Goal: Information Seeking & Learning: Learn about a topic

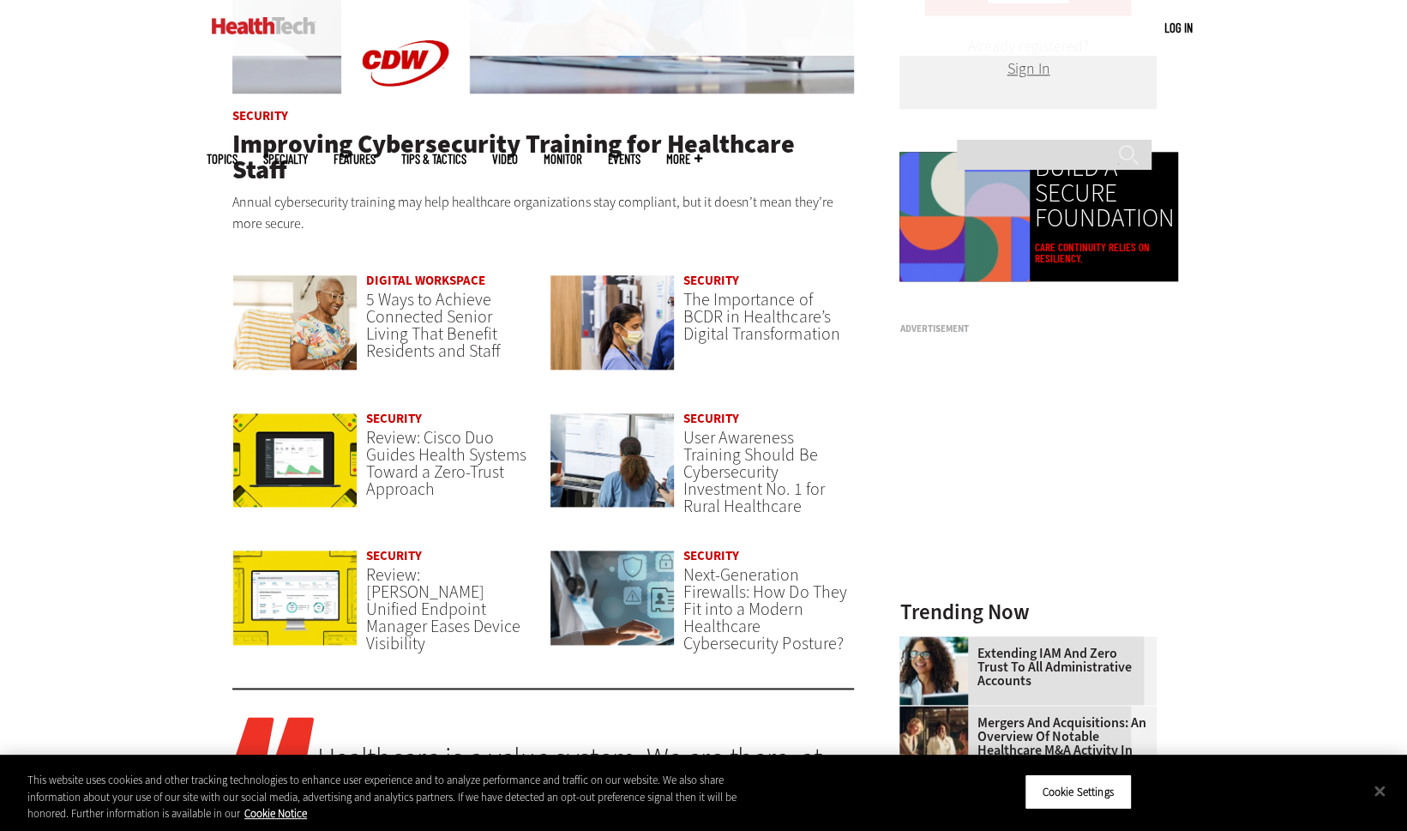
scroll to position [1159, 0]
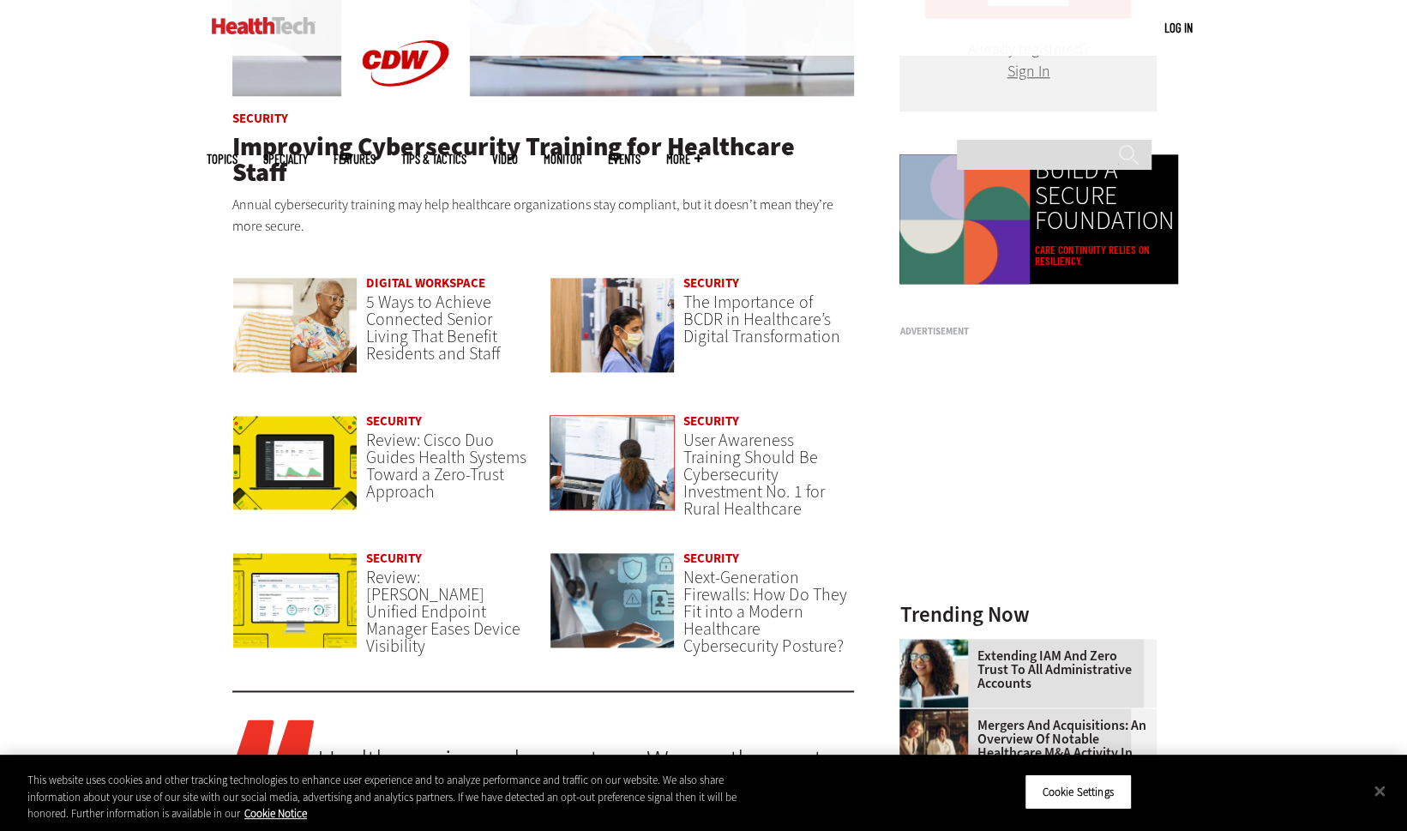
click at [631, 428] on img at bounding box center [613, 463] width 126 height 96
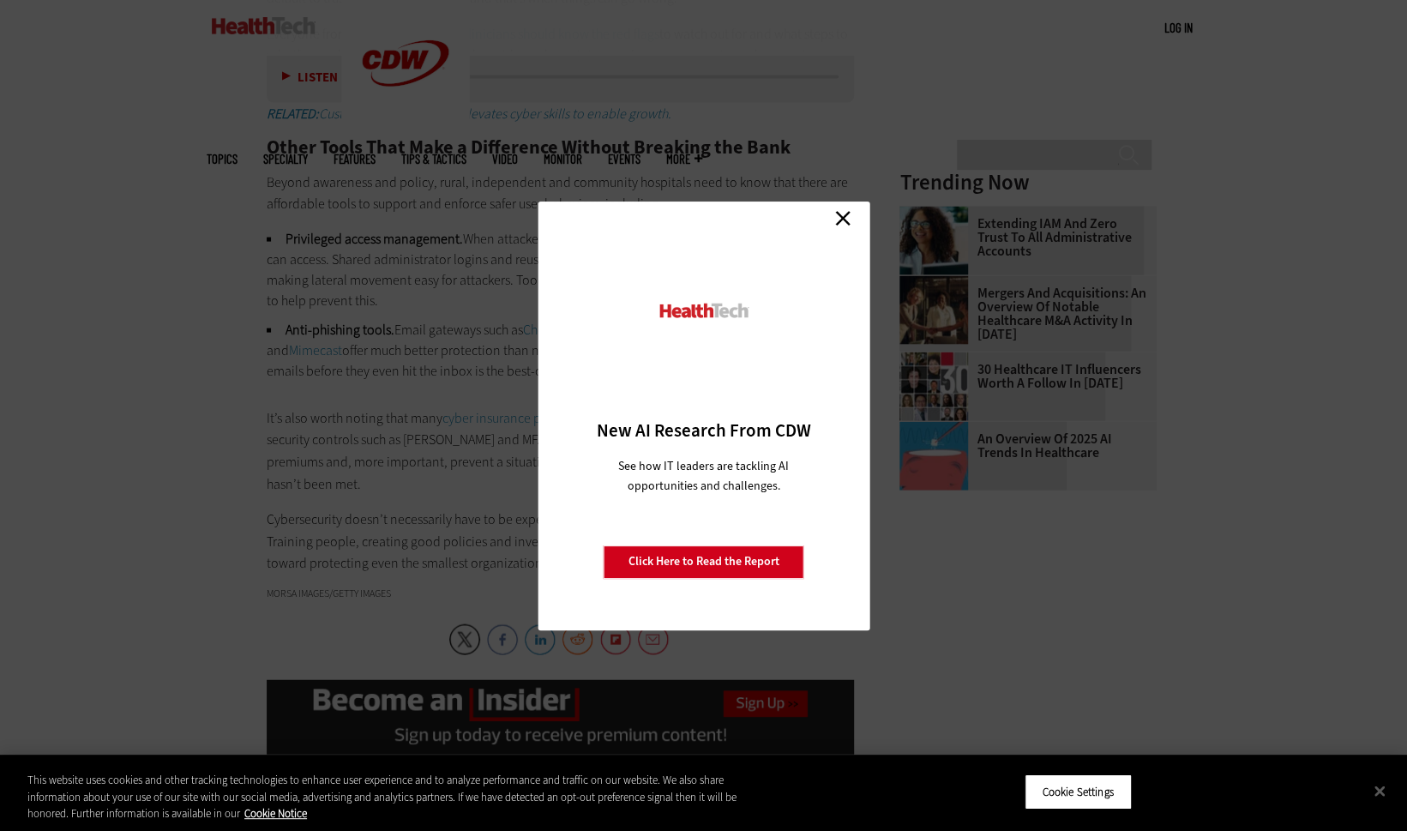
scroll to position [2276, 0]
click at [844, 224] on link "Close" at bounding box center [843, 219] width 26 height 26
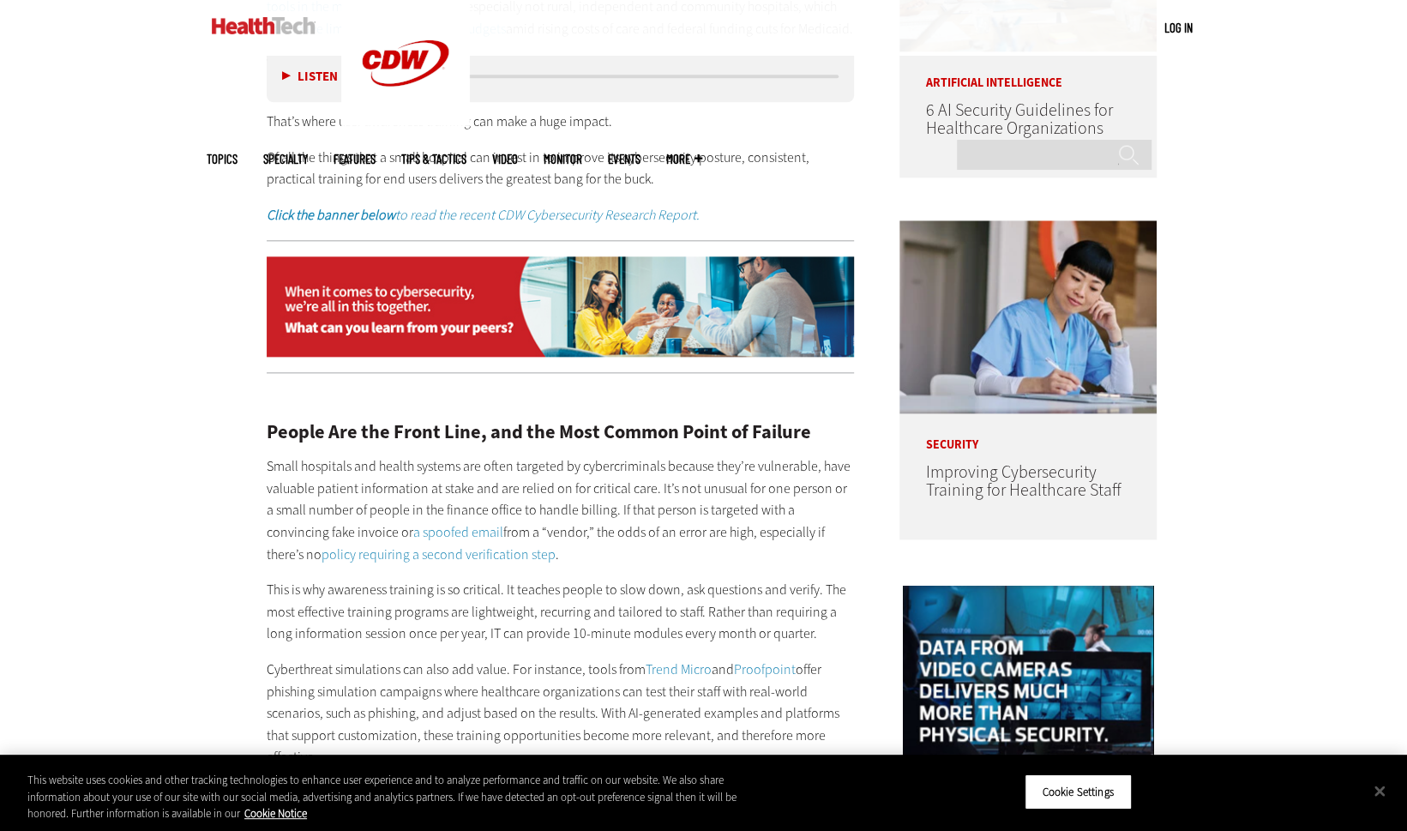
scroll to position [1186, 0]
click at [346, 156] on p "Of all the things that a small hospital can invest in to improve its cybersecur…" at bounding box center [561, 168] width 588 height 44
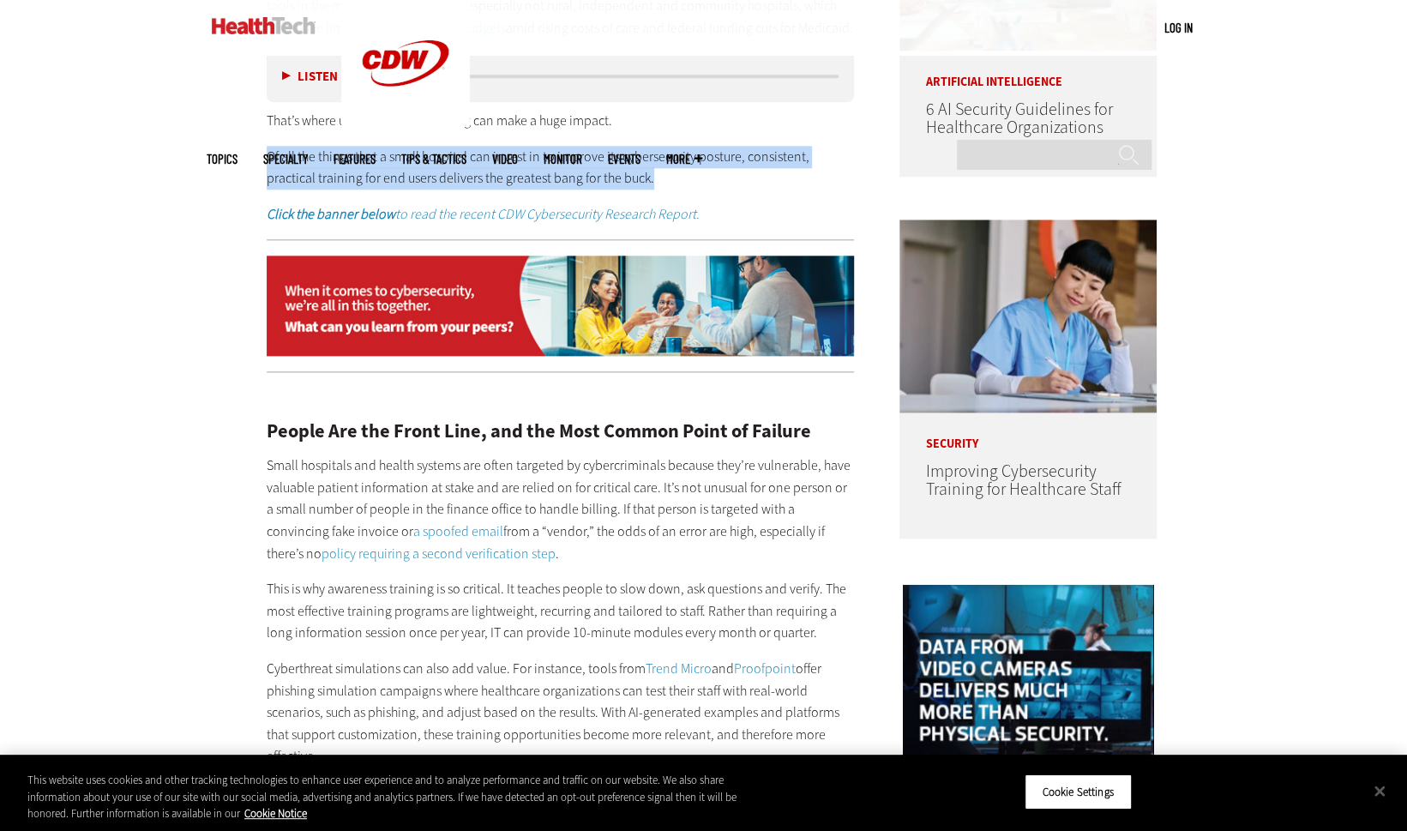
click at [346, 156] on p "Of all the things that a small hospital can invest in to improve its cybersecur…" at bounding box center [561, 168] width 588 height 44
copy div "Of all the things that a small hospital can invest in to improve its cybersecur…"
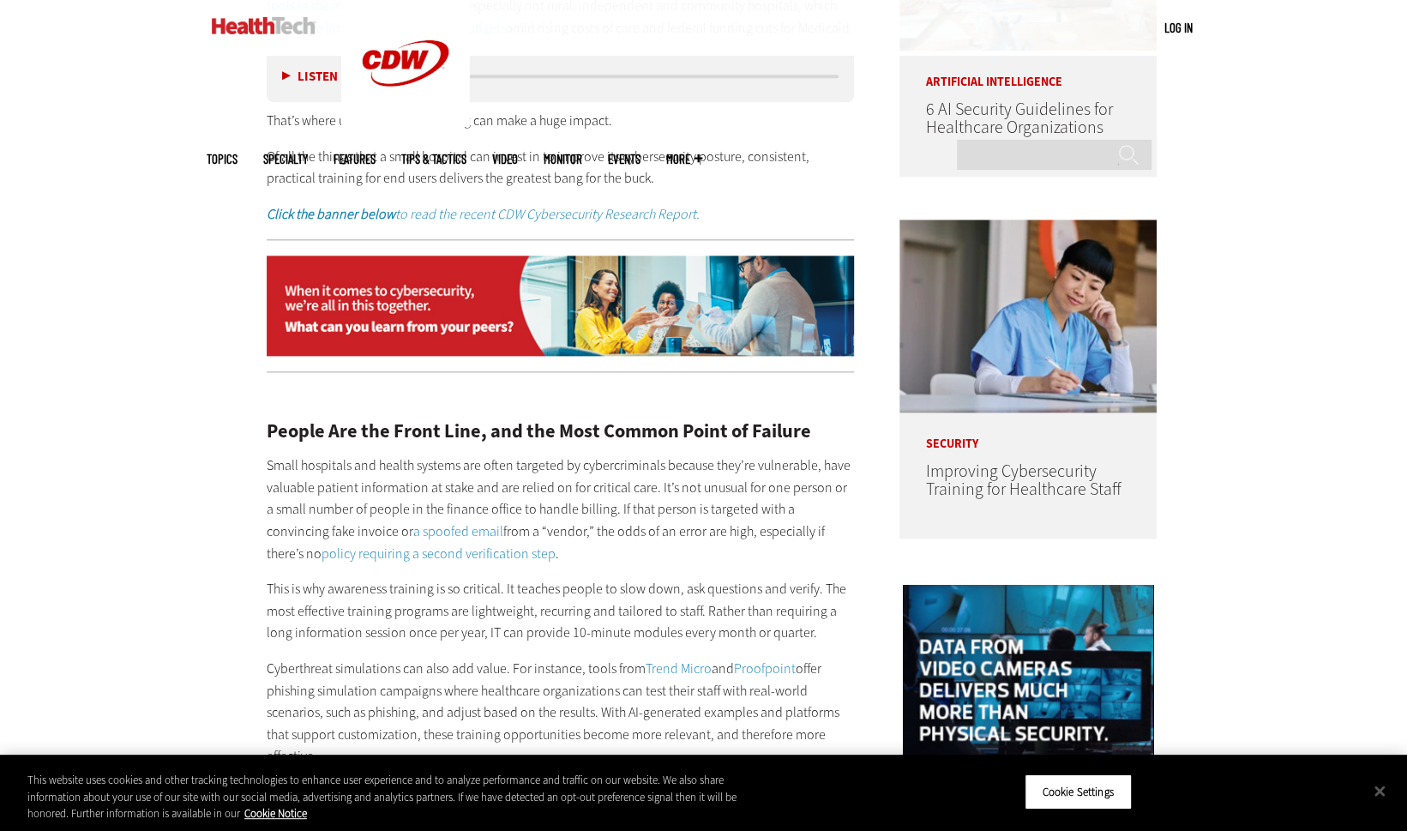
click at [200, 368] on div "Become an Insider Sign up today to receive premium content! Sign Up MENU Log in…" at bounding box center [703, 839] width 1407 height 4050
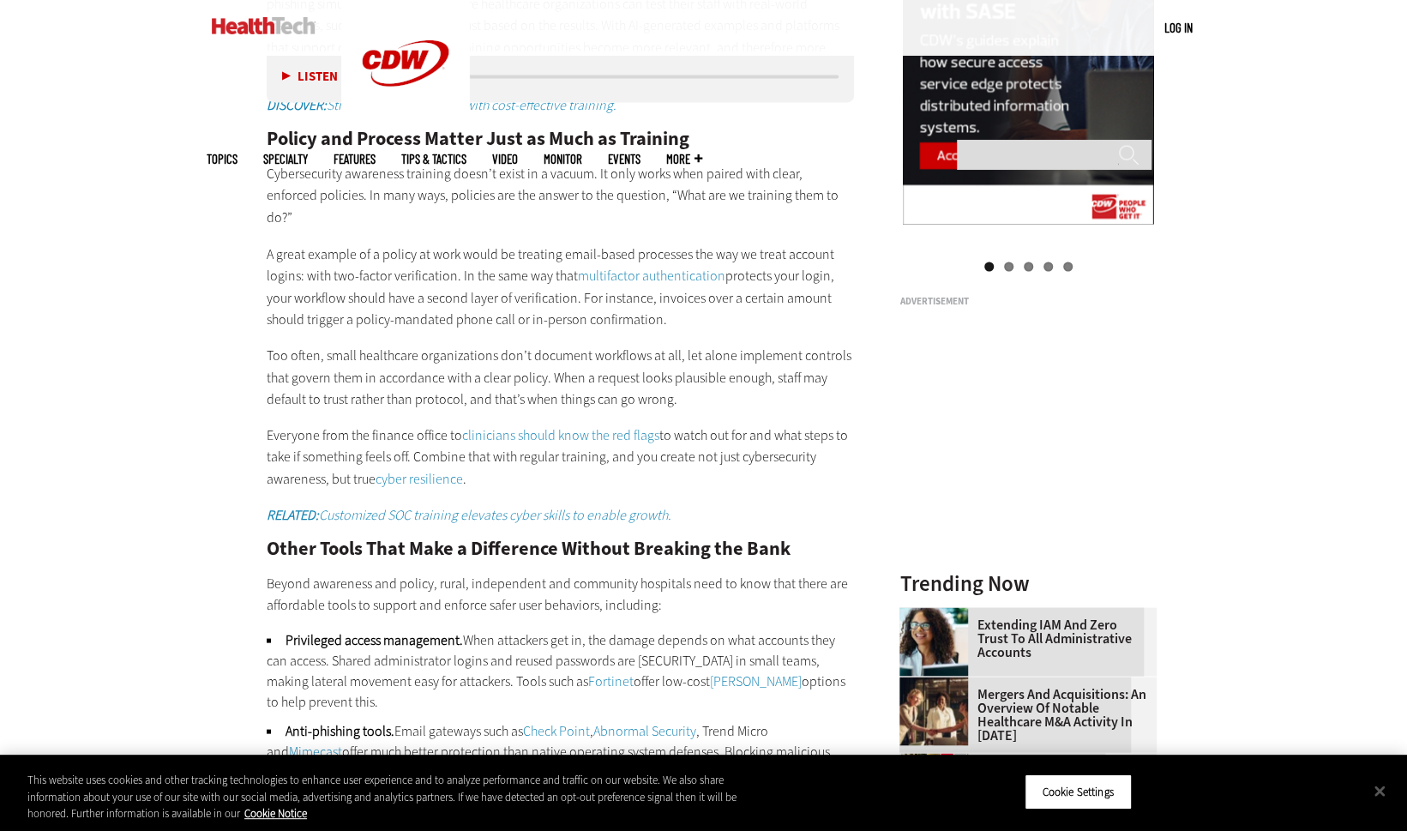
scroll to position [1872, 0]
click at [488, 298] on p "A great example of a policy at work would be treating email-based processes the…" at bounding box center [561, 287] width 588 height 87
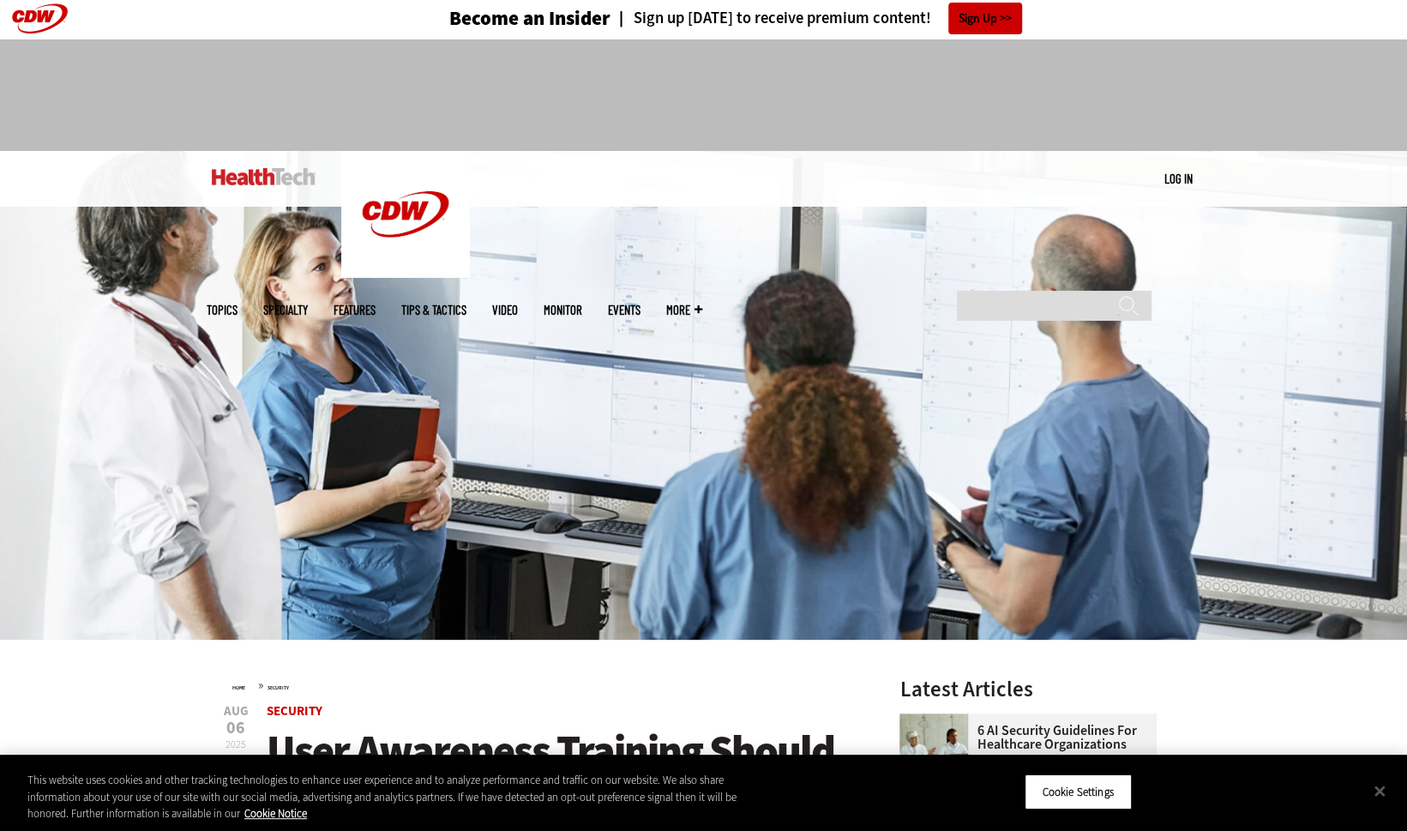
scroll to position [0, 0]
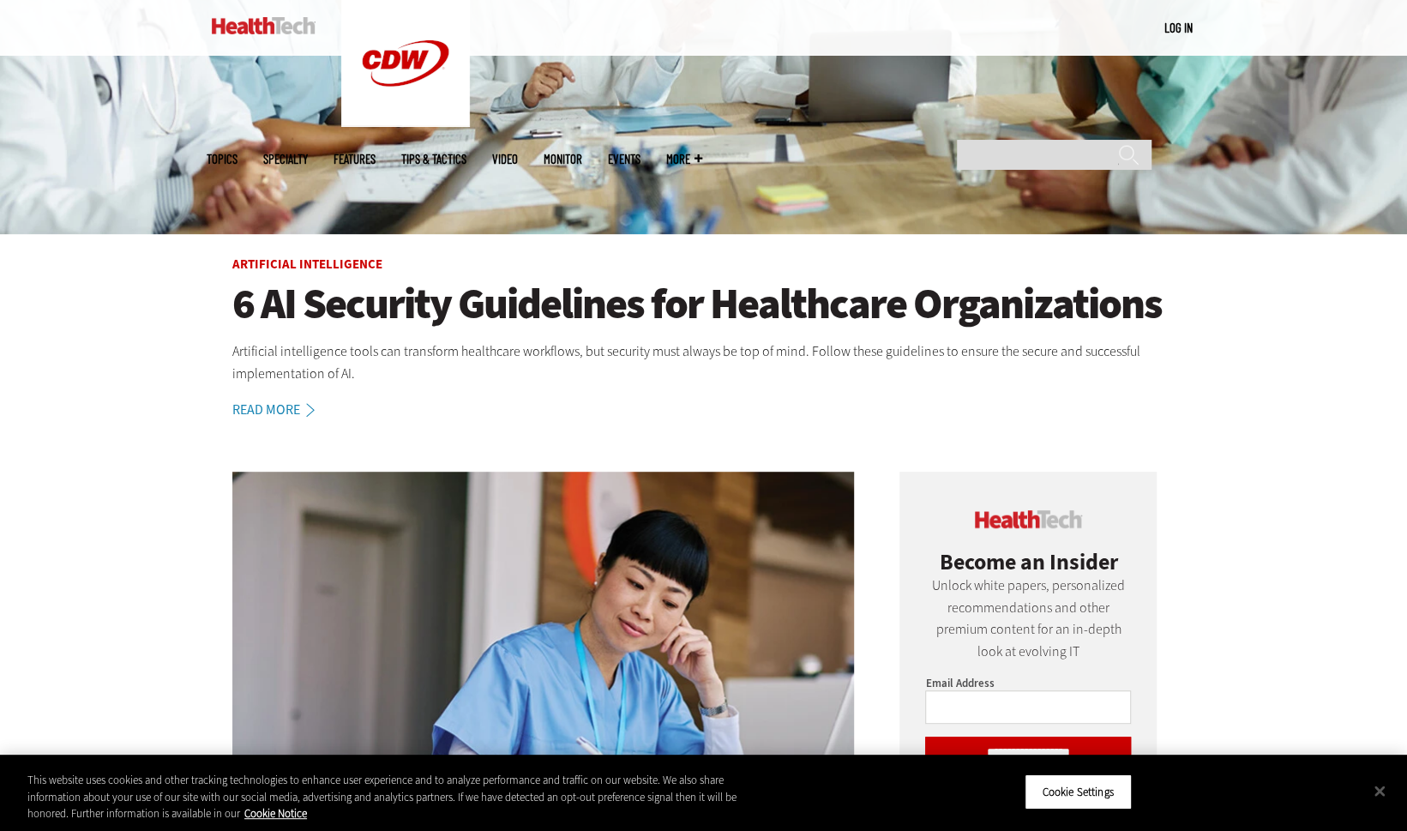
scroll to position [412, 0]
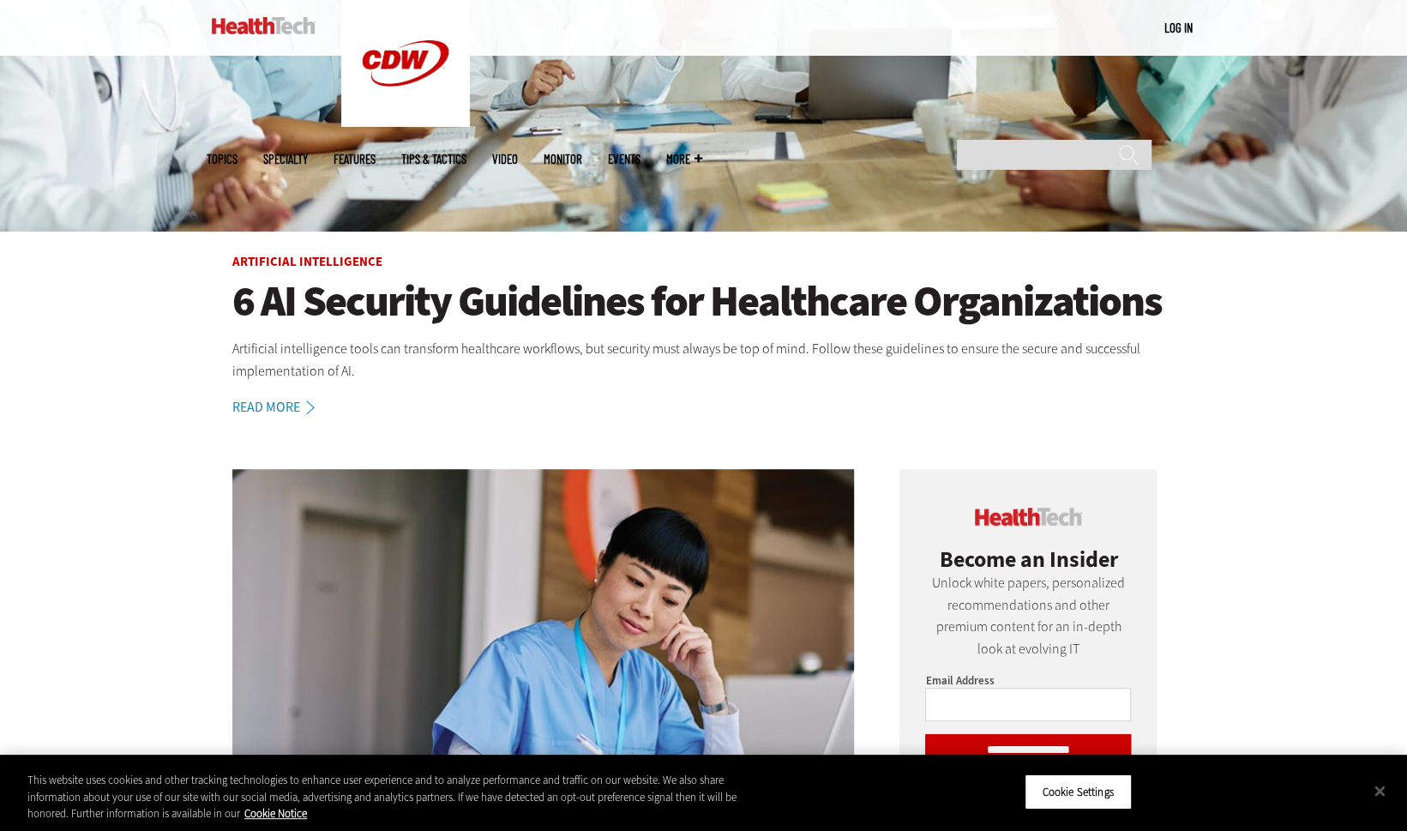
drag, startPoint x: 0, startPoint y: 0, endPoint x: 488, endPoint y: 298, distance: 571.6
click at [488, 298] on h1 "6 AI Security Guidelines for Healthcare Organizations" at bounding box center [703, 301] width 943 height 47
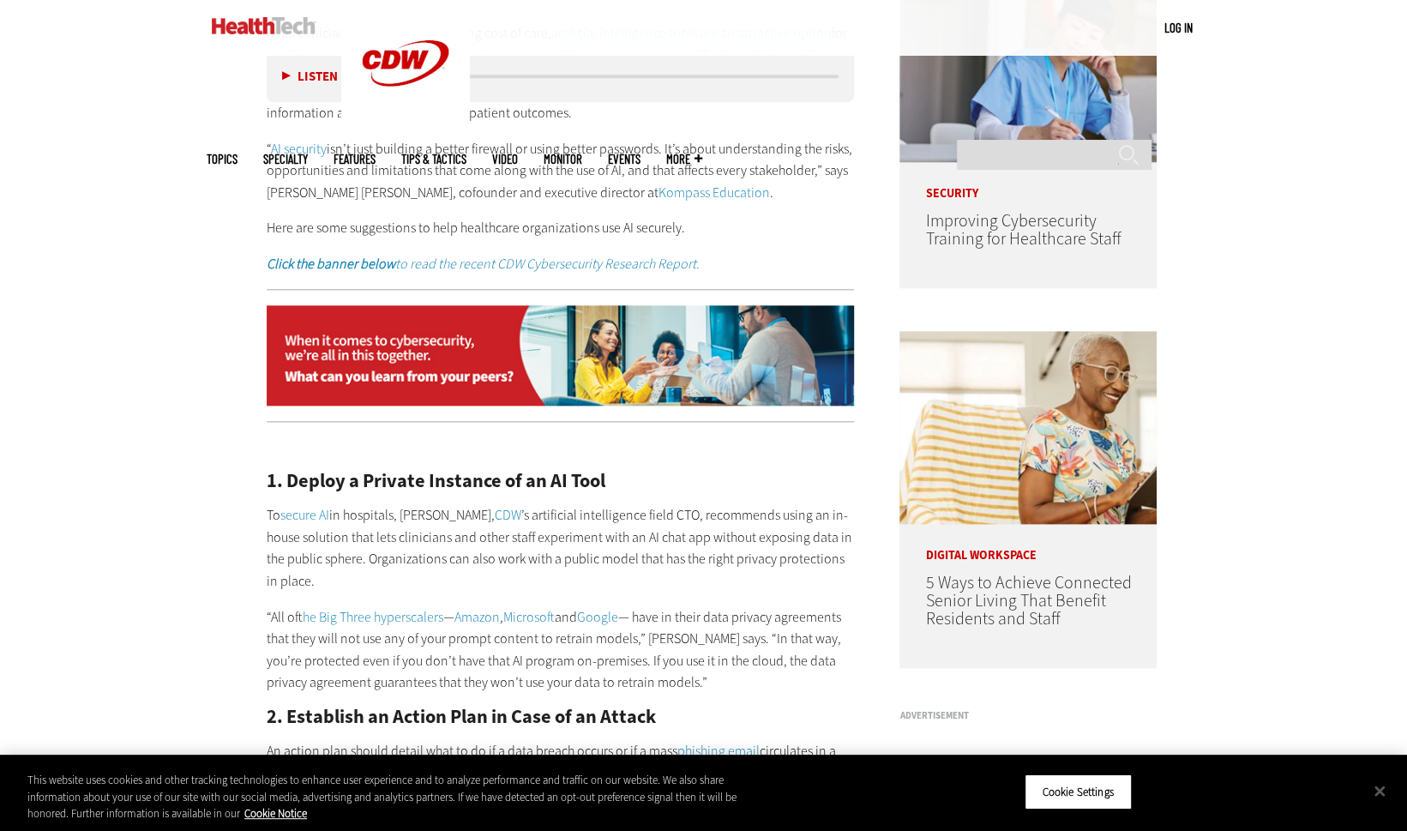
scroll to position [612, 0]
